Goal: Task Accomplishment & Management: Manage account settings

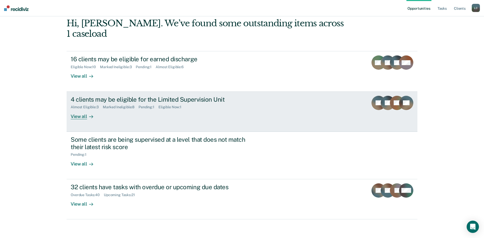
scroll to position [33, 0]
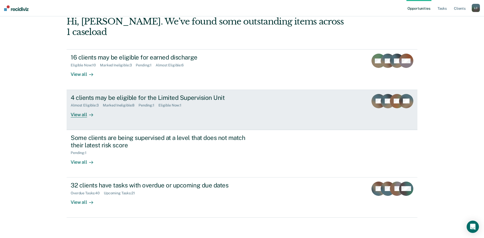
click at [77, 115] on div "View all" at bounding box center [85, 112] width 29 height 10
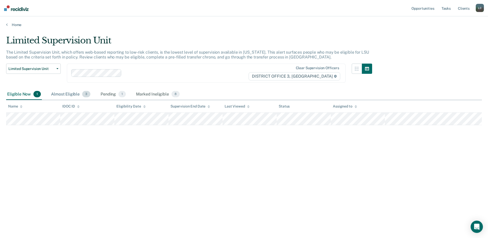
click at [71, 95] on div "Almost Eligible 3" at bounding box center [70, 94] width 41 height 11
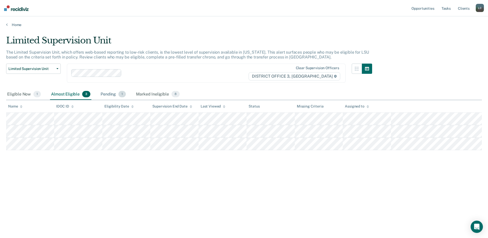
click at [105, 96] on div "Pending 1" at bounding box center [112, 94] width 27 height 11
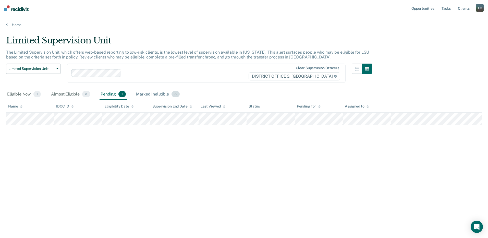
click at [145, 94] on div "Marked Ineligible 8" at bounding box center [158, 94] width 46 height 11
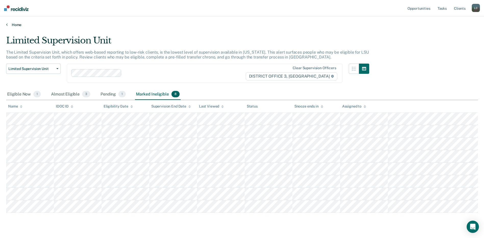
click at [8, 26] on link "Home" at bounding box center [242, 24] width 472 height 5
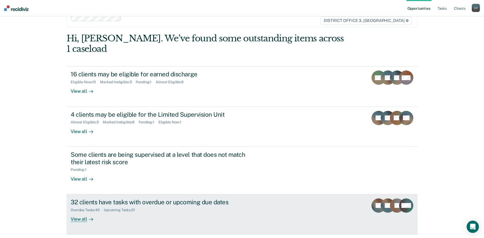
scroll to position [26, 0]
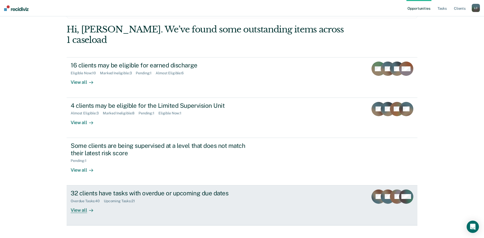
click at [157, 191] on div "32 clients have tasks with overdue or upcoming due dates" at bounding box center [160, 192] width 179 height 7
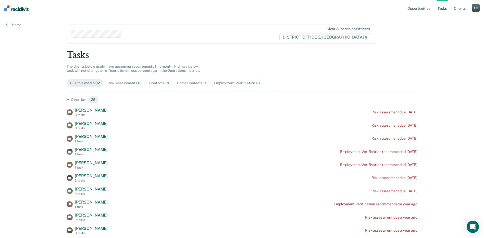
click at [157, 83] on div "Contacts 19" at bounding box center [159, 83] width 20 height 4
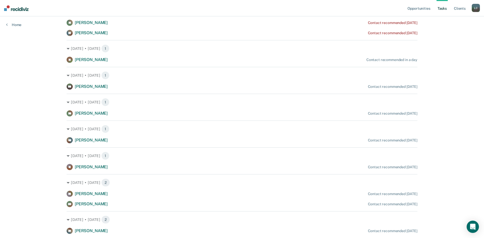
scroll to position [204, 0]
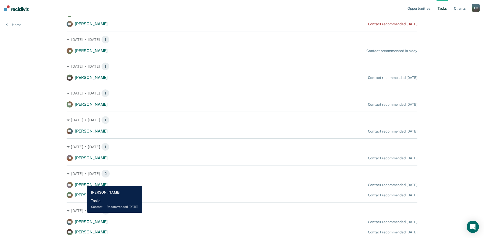
click at [83, 182] on span "[PERSON_NAME]" at bounding box center [91, 184] width 33 height 5
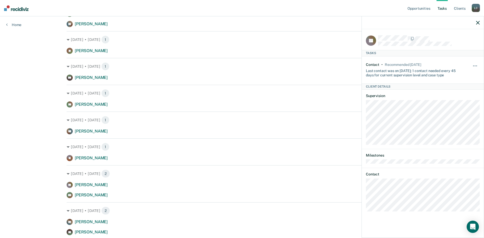
click at [479, 21] on icon "button" at bounding box center [478, 23] width 4 height 4
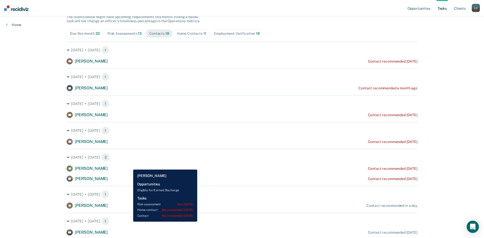
scroll to position [41, 0]
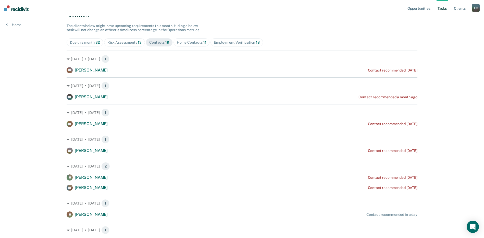
click at [184, 40] on span "Home Contacts 11" at bounding box center [191, 42] width 36 height 8
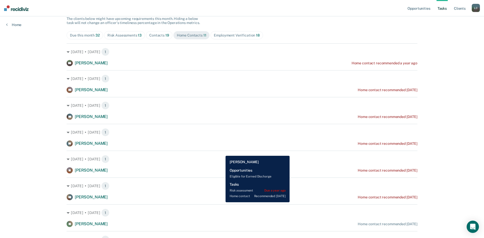
scroll to position [46, 0]
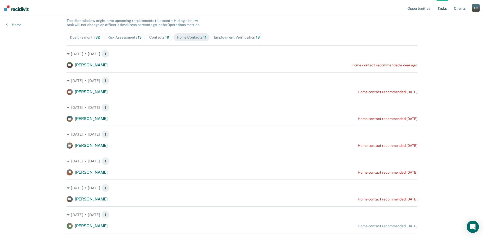
click at [218, 37] on div "Employment Verification 18" at bounding box center [237, 37] width 46 height 4
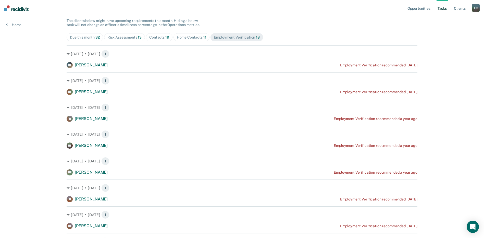
click at [186, 34] on span "Home Contacts 11" at bounding box center [191, 37] width 36 height 8
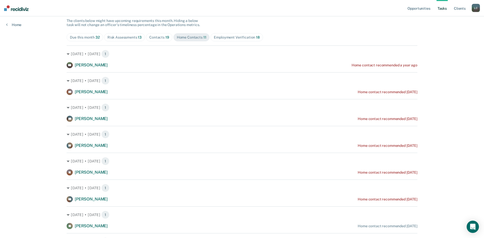
click at [88, 37] on div "Due this month 32" at bounding box center [85, 37] width 30 height 4
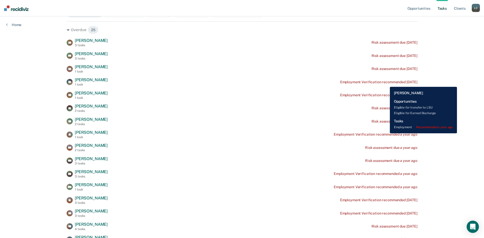
scroll to position [67, 0]
